Goal: Transaction & Acquisition: Purchase product/service

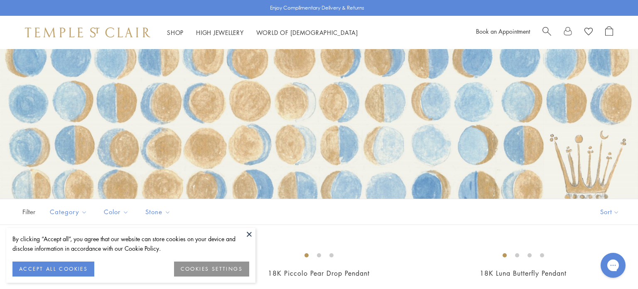
scroll to position [22, 0]
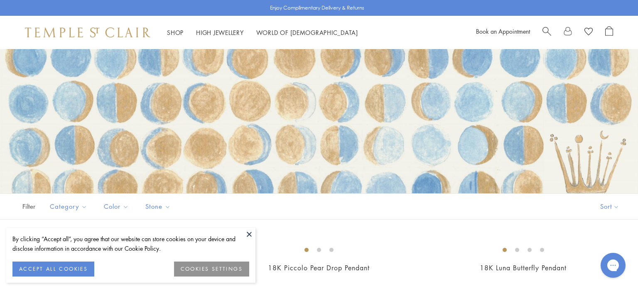
click at [85, 265] on button "ACCEPT ALL COOKIES" at bounding box center [53, 268] width 82 height 15
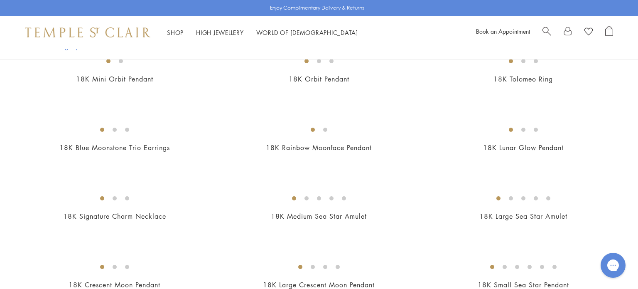
scroll to position [754, 0]
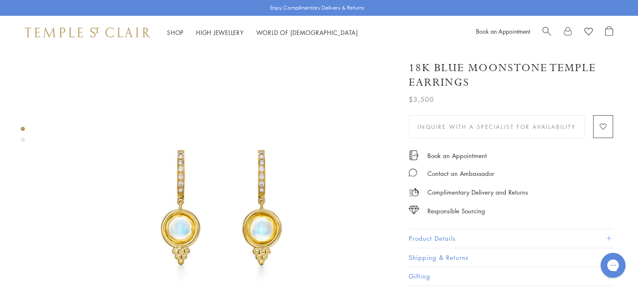
scroll to position [19, 0]
click at [433, 236] on button "Product Details" at bounding box center [511, 238] width 204 height 19
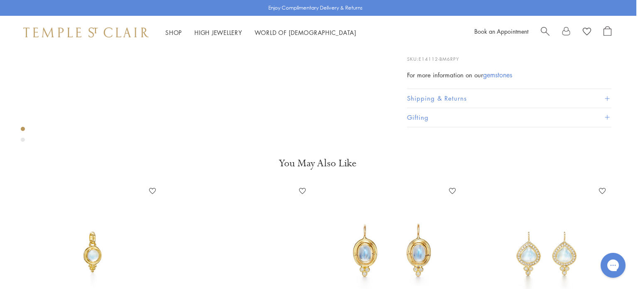
scroll to position [0, 2]
